Goal: Communication & Community: Answer question/provide support

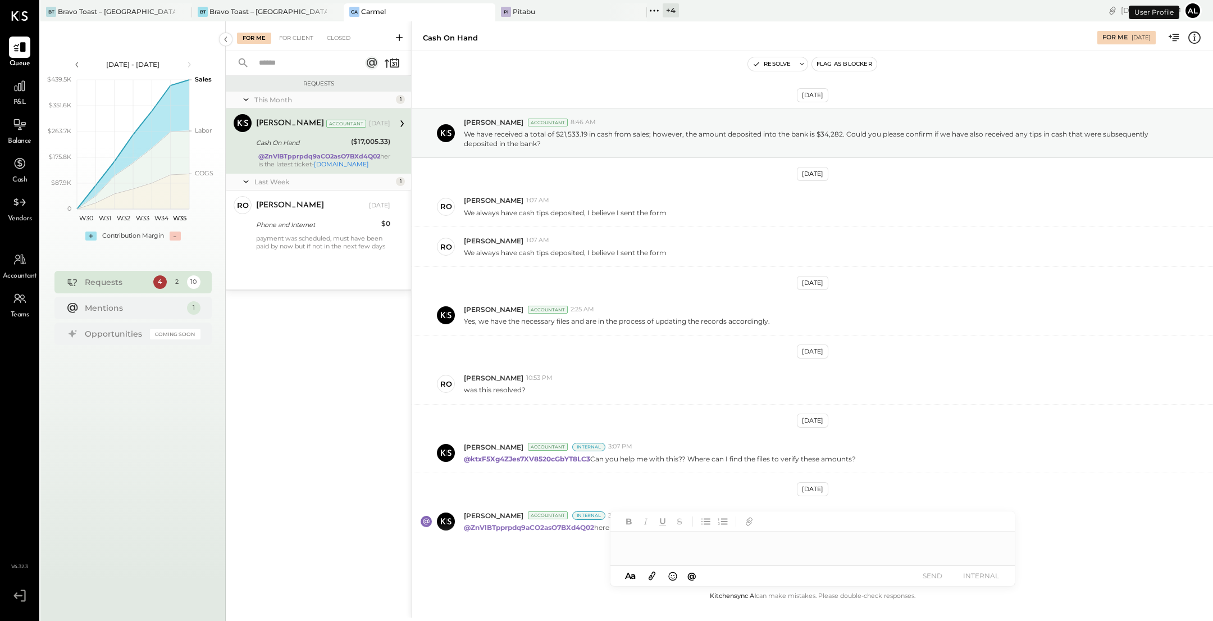
scroll to position [33, 0]
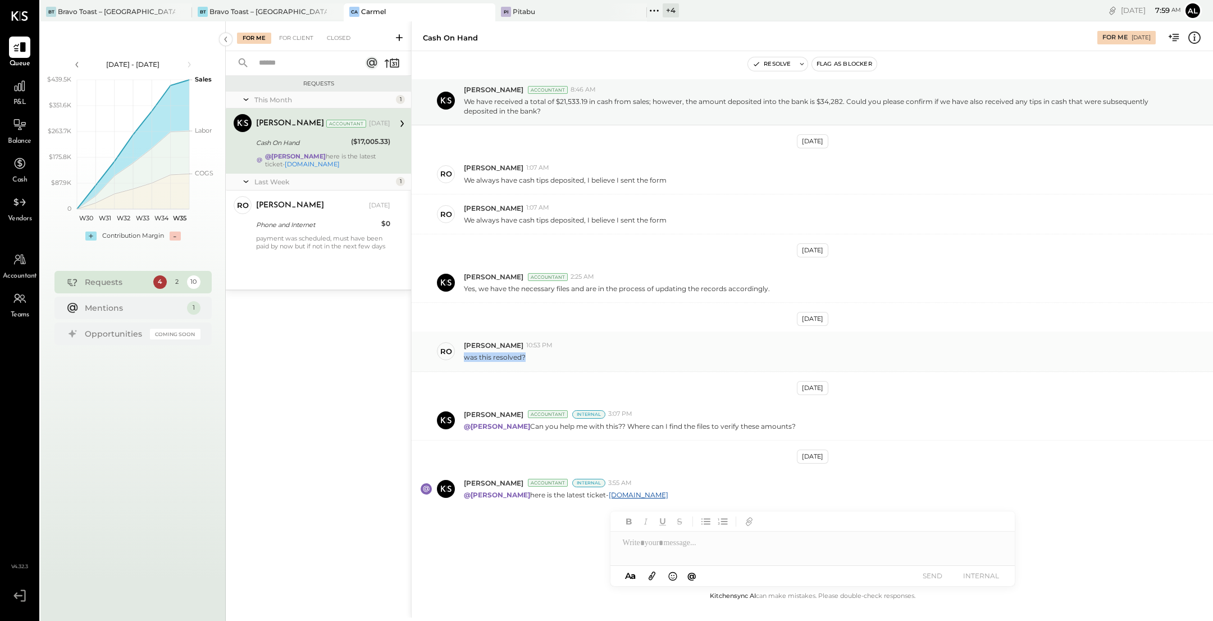
drag, startPoint x: 530, startPoint y: 354, endPoint x: 463, endPoint y: 359, distance: 67.0
click at [464, 359] on div "was this resolved?" at bounding box center [834, 356] width 740 height 12
copy p "was this resolved?"
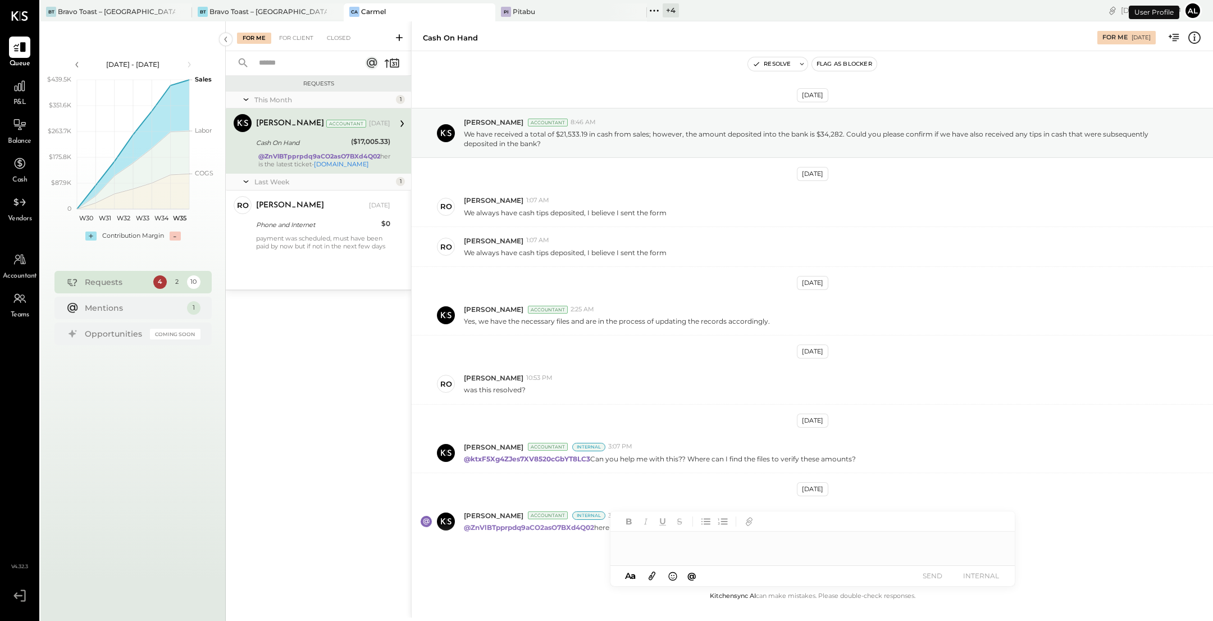
scroll to position [33, 0]
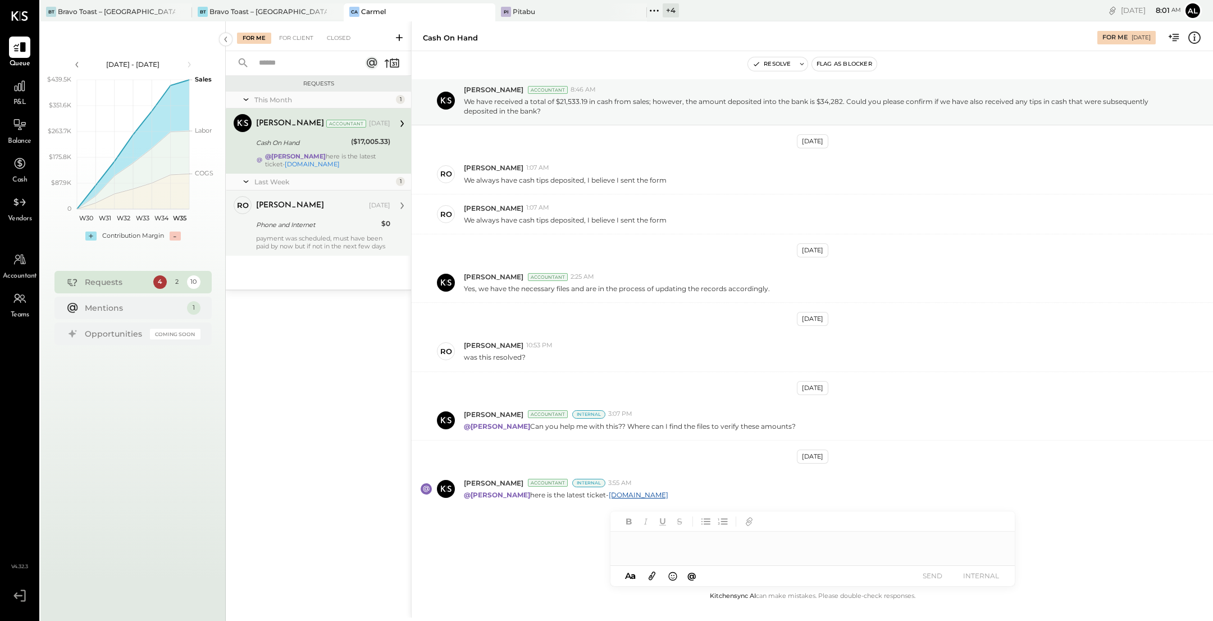
click at [299, 241] on div "payment was scheduled, must have been paid by now but if not in the next few da…" at bounding box center [323, 242] width 134 height 16
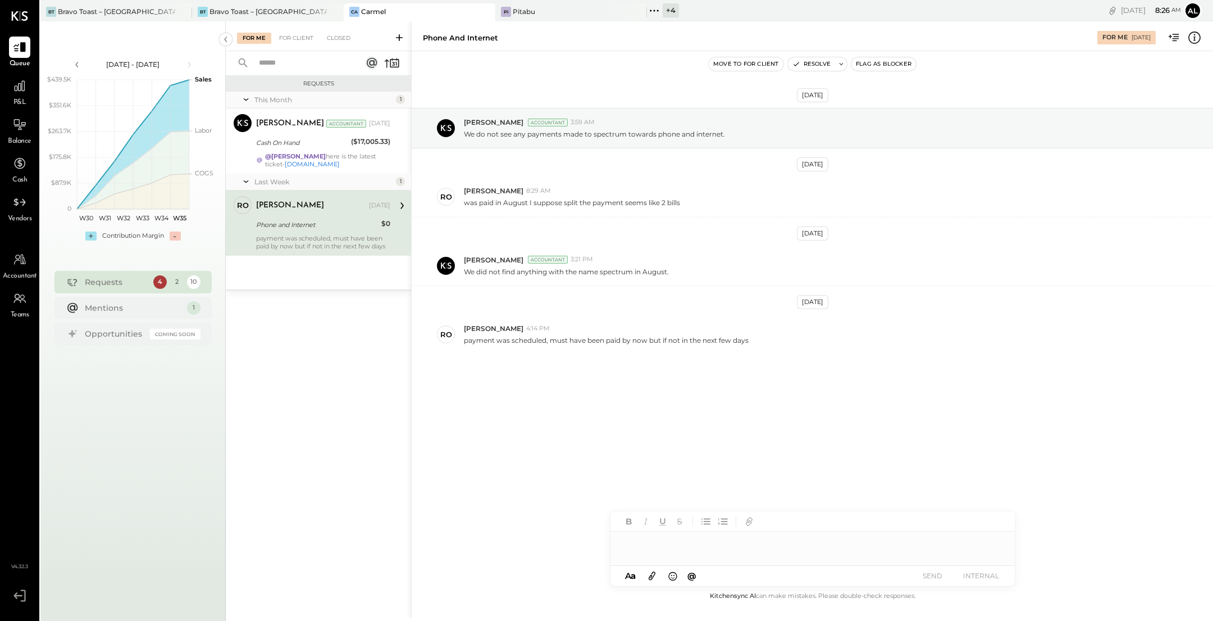
click at [663, 543] on div at bounding box center [812, 542] width 404 height 22
paste div
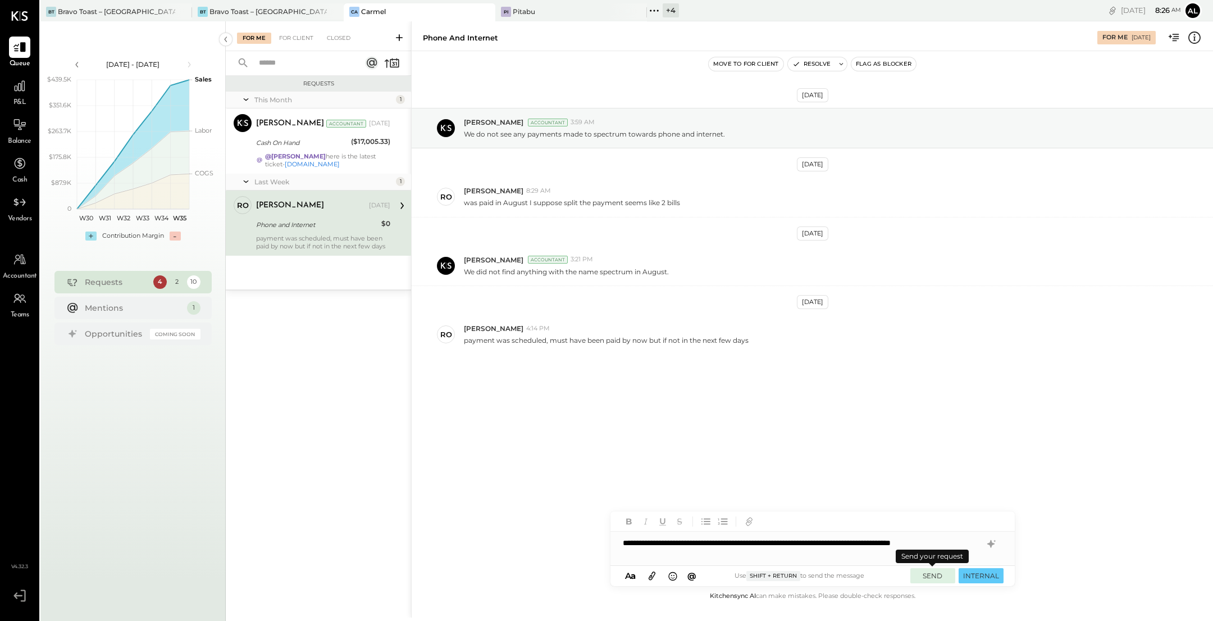
click at [935, 575] on button "SEND" at bounding box center [932, 575] width 45 height 15
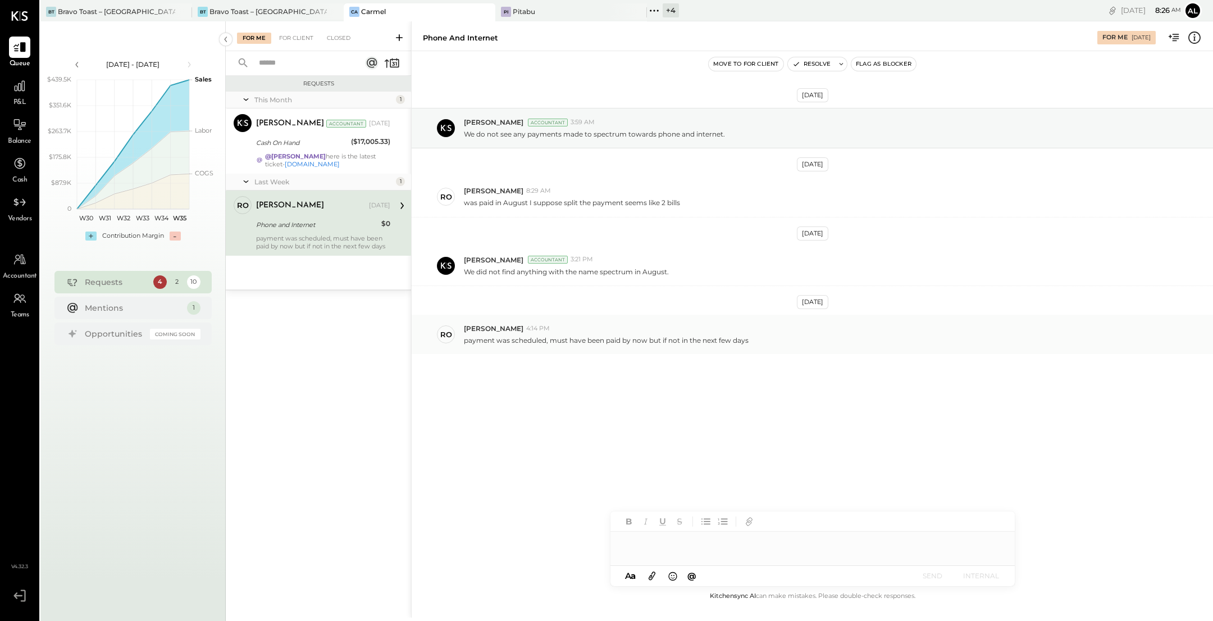
scroll to position [33, 0]
